Goal: Task Accomplishment & Management: Manage account settings

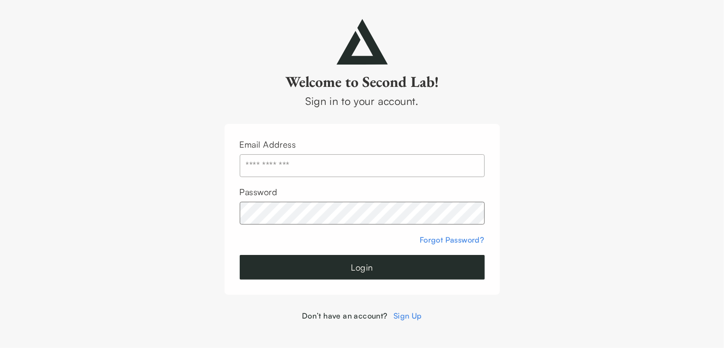
drag, startPoint x: 399, startPoint y: 169, endPoint x: 410, endPoint y: 161, distance: 13.7
click at [410, 161] on input "text" at bounding box center [362, 165] width 245 height 23
type input "**********"
click at [362, 266] on button "Login" at bounding box center [362, 267] width 245 height 25
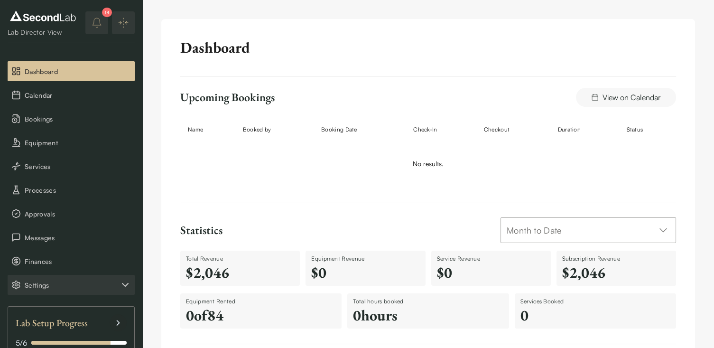
click at [123, 286] on icon "Settings" at bounding box center [125, 284] width 11 height 11
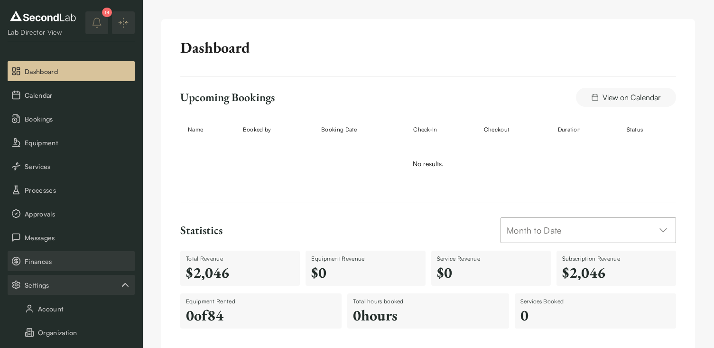
click at [66, 261] on span "Finances" at bounding box center [78, 261] width 106 height 10
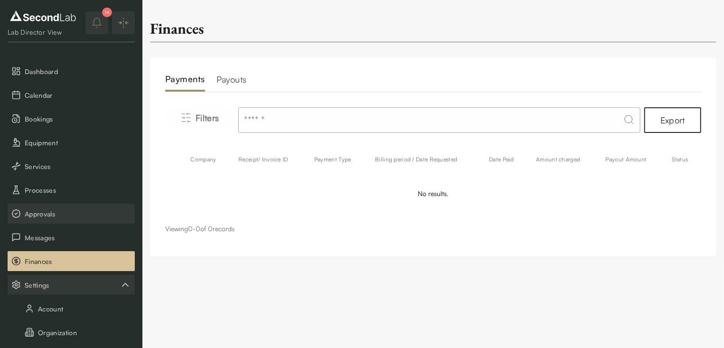
click at [62, 211] on span "Approvals" at bounding box center [78, 214] width 106 height 10
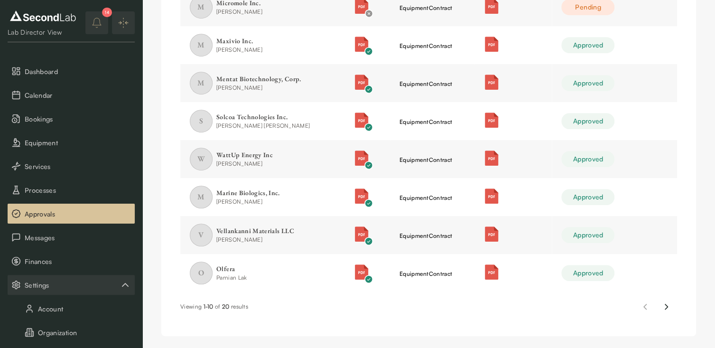
scroll to position [262, 0]
click at [664, 306] on icon "Next page" at bounding box center [666, 305] width 10 height 11
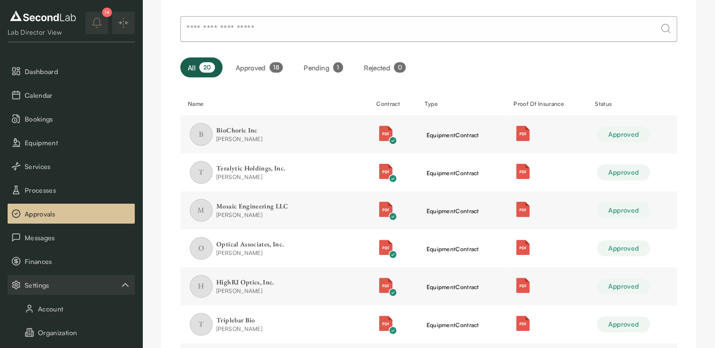
scroll to position [4, 0]
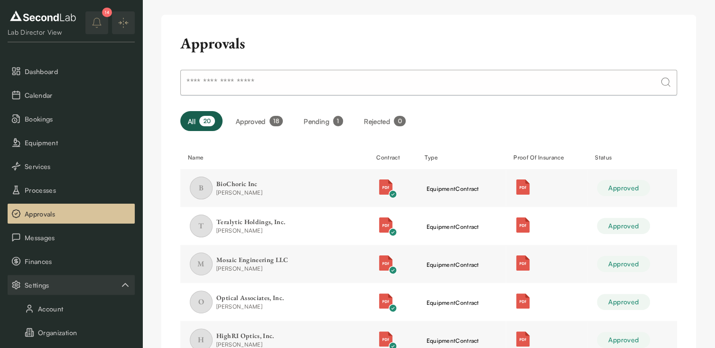
click at [703, 173] on div "Approvals All 20 Approved 18 Pending 1 Rejected 0 Name Contract Type Proof Of I…" at bounding box center [428, 304] width 573 height 616
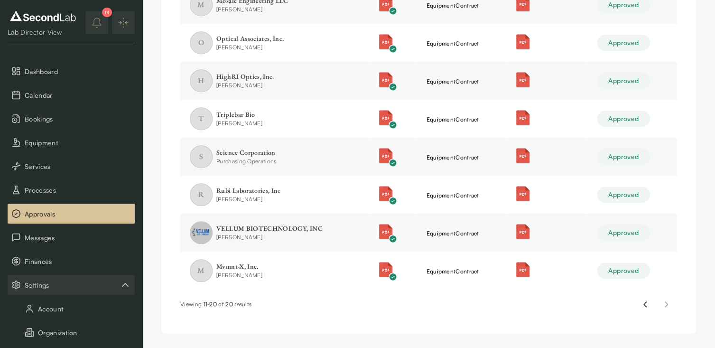
scroll to position [268, 0]
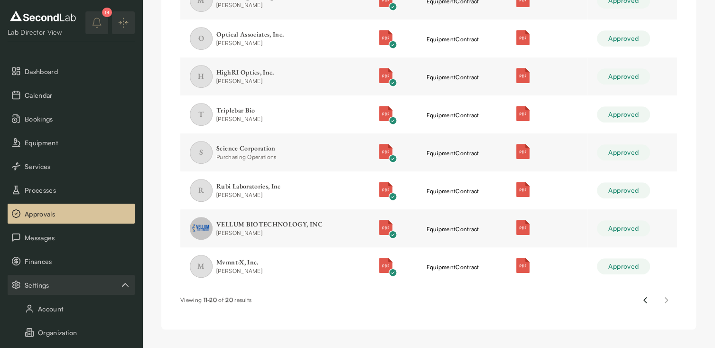
click at [51, 32] on div "Lab Director View" at bounding box center [43, 32] width 71 height 9
